Goal: Transaction & Acquisition: Subscribe to service/newsletter

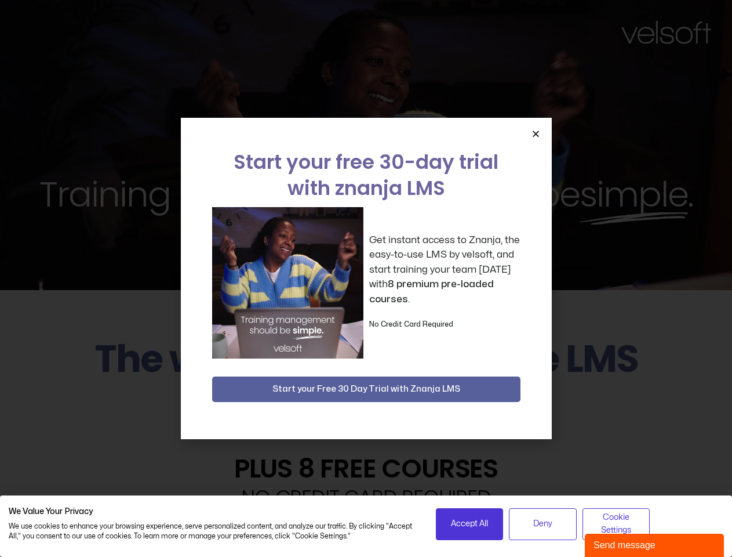
click at [366, 278] on div "Get instant access to Znanja, the easy-to-use LMS by velsoft, and start trainin…" at bounding box center [366, 282] width 309 height 151
click at [470, 524] on span "Accept All" at bounding box center [469, 523] width 37 height 13
click at [543, 524] on span "Deny" at bounding box center [543, 523] width 19 height 13
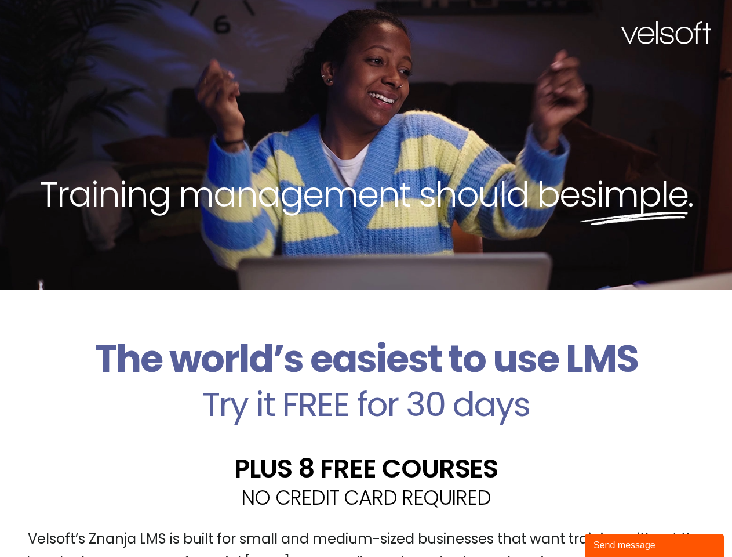
click at [616, 524] on div "Velsoft’s Znanja LMS is built for small and medium-sized businesses that want t…" at bounding box center [366, 555] width 715 height 85
click at [366, 278] on div "Training management should be simple ." at bounding box center [366, 145] width 732 height 290
click at [536, 133] on div "Training management should be simple ." at bounding box center [366, 145] width 732 height 290
click at [366, 389] on h2 "Try it FREE for 30 days" at bounding box center [366, 404] width 715 height 34
click at [655, 545] on div "Send message" at bounding box center [655, 545] width 122 height 14
